Goal: Task Accomplishment & Management: Manage account settings

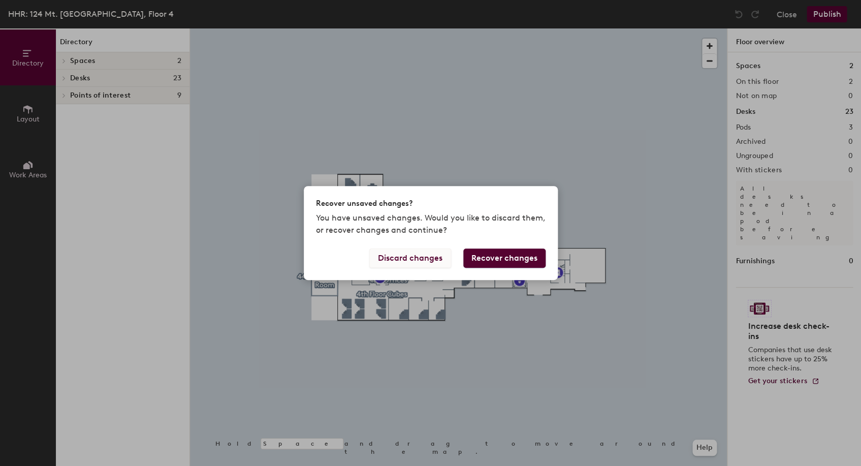
click at [425, 262] on button "Discard changes" at bounding box center [410, 257] width 82 height 19
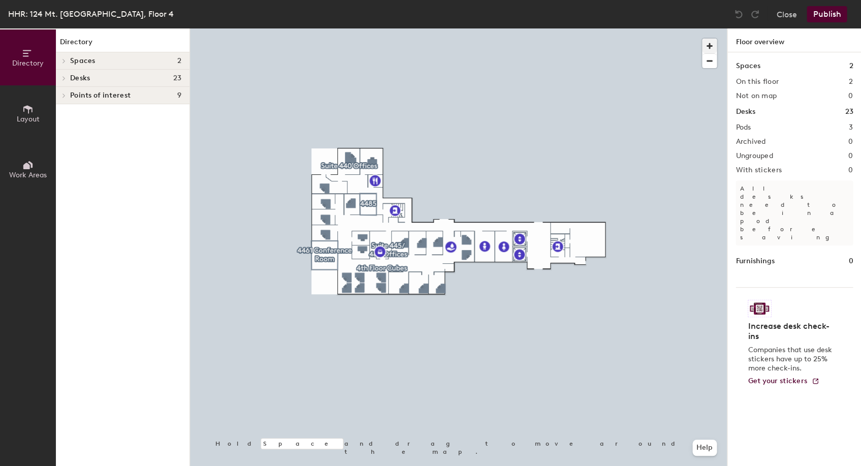
click at [713, 49] on span "button" at bounding box center [709, 46] width 15 height 15
click at [349, 28] on div at bounding box center [458, 28] width 537 height 0
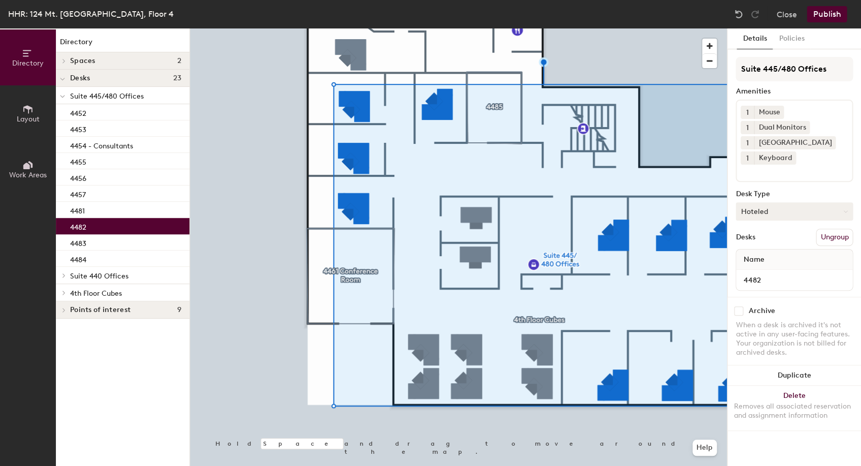
click at [360, 28] on div at bounding box center [458, 28] width 537 height 0
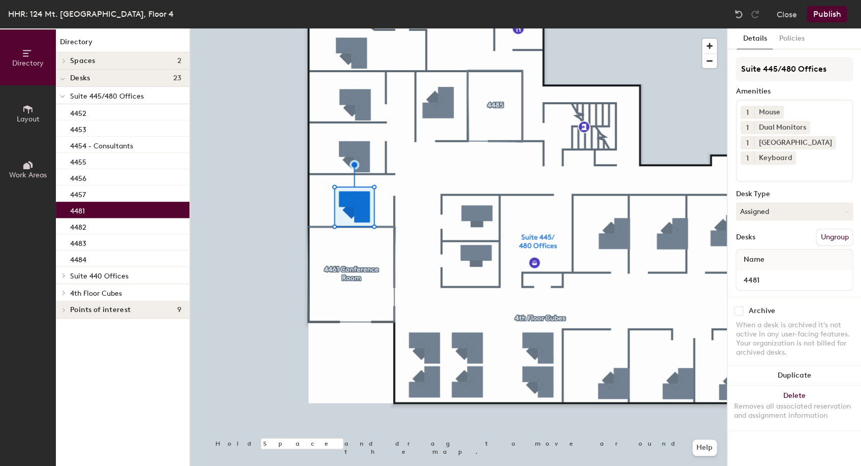
click at [474, 28] on div at bounding box center [458, 28] width 537 height 0
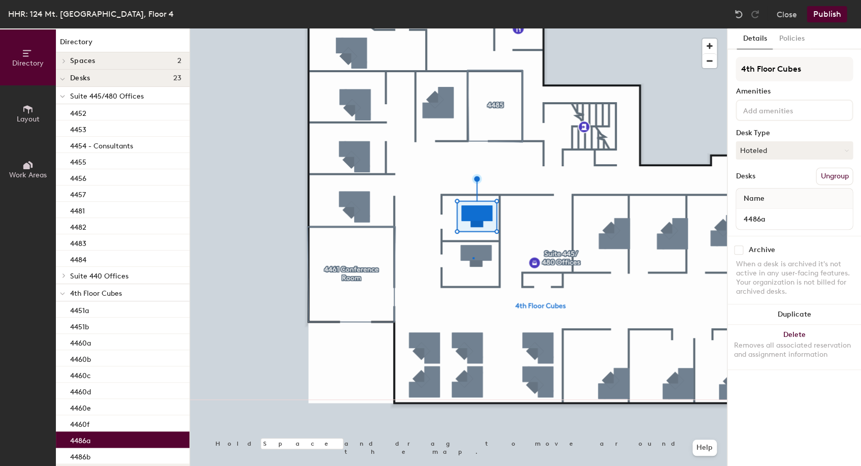
click at [472, 28] on div at bounding box center [458, 28] width 537 height 0
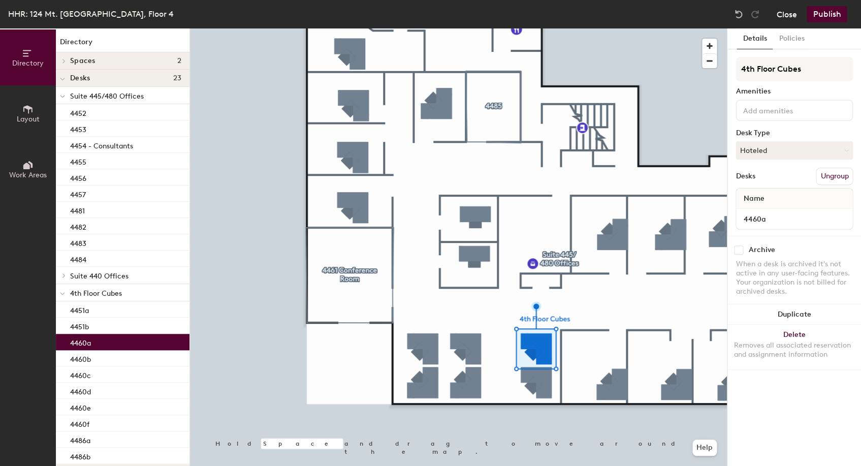
click at [777, 16] on button "Close" at bounding box center [786, 14] width 20 height 16
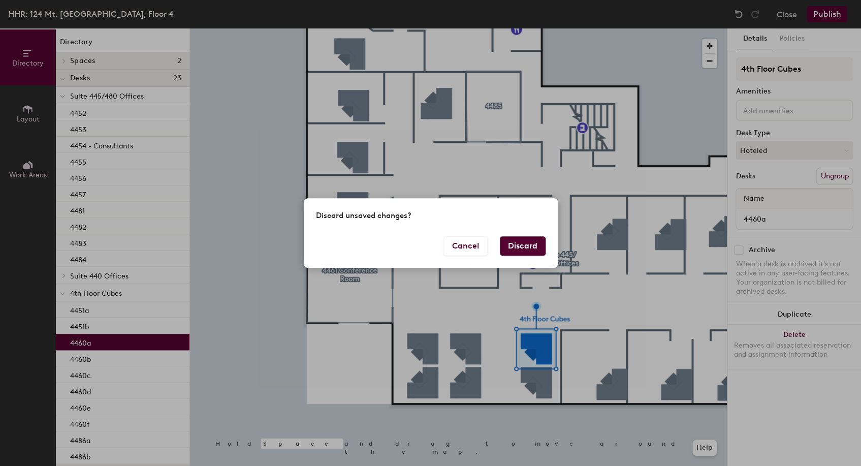
drag, startPoint x: 505, startPoint y: 247, endPoint x: 404, endPoint y: 228, distance: 103.0
click at [498, 245] on div "Cancel Discard" at bounding box center [431, 251] width 254 height 31
click at [468, 246] on button "Cancel" at bounding box center [465, 245] width 44 height 19
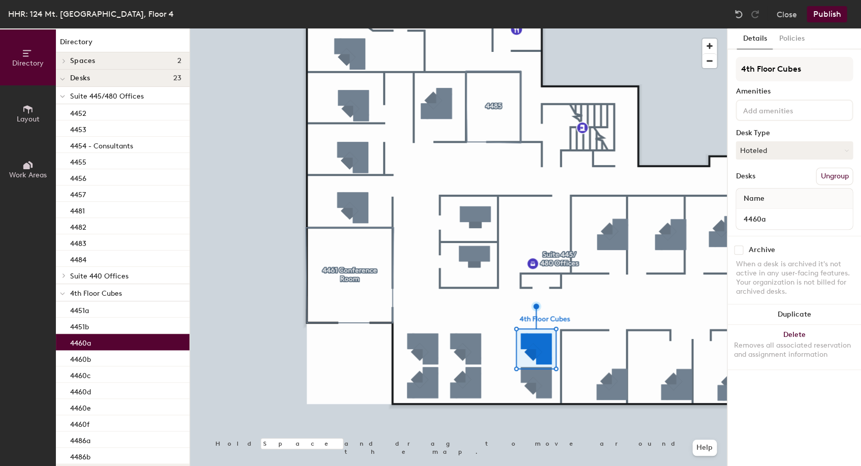
click at [341, 28] on div at bounding box center [458, 28] width 537 height 0
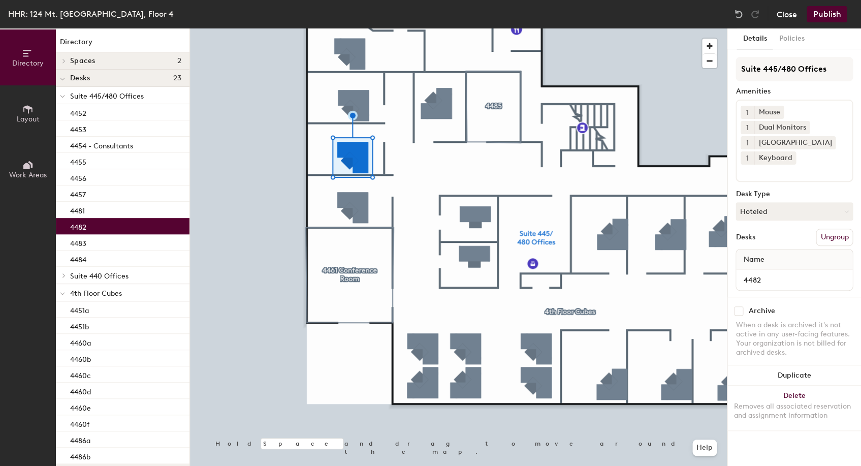
click at [782, 12] on button "Close" at bounding box center [786, 14] width 20 height 16
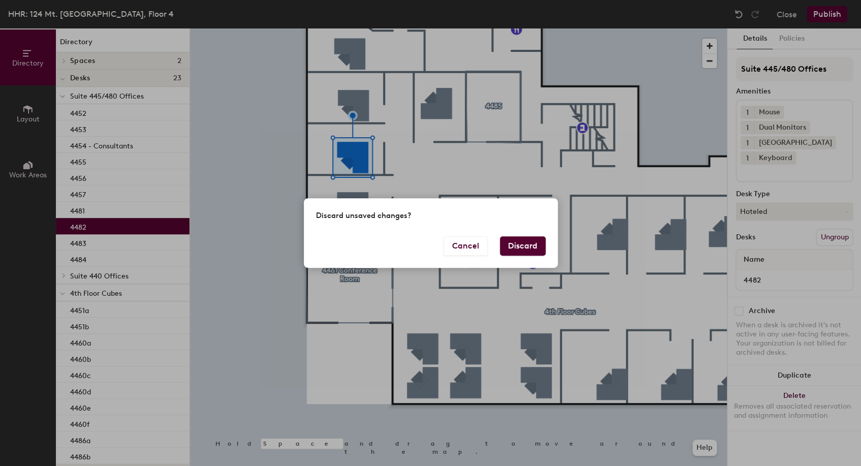
drag, startPoint x: 517, startPoint y: 245, endPoint x: 504, endPoint y: 235, distance: 17.1
click at [517, 245] on button "Discard" at bounding box center [523, 245] width 46 height 19
